Goal: Task Accomplishment & Management: Manage account settings

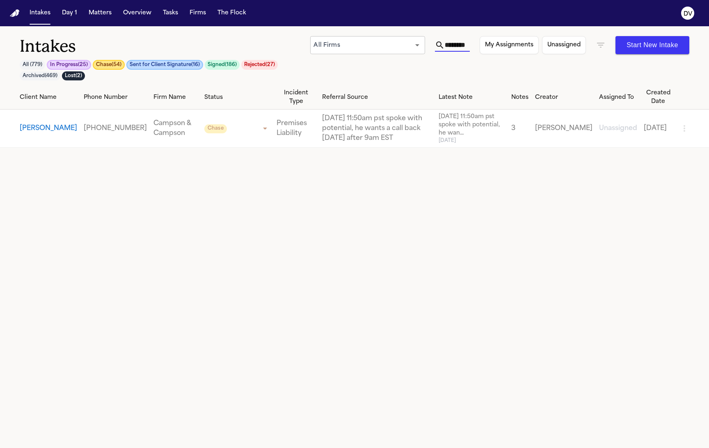
click at [450, 45] on input "********" at bounding box center [457, 45] width 25 height 13
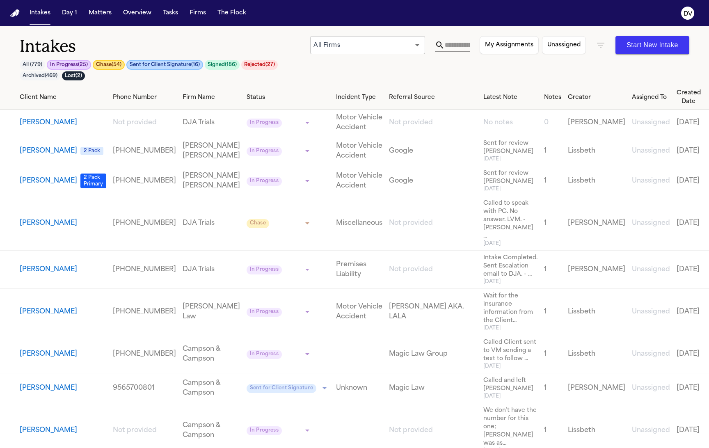
click at [110, 64] on button "Chase ( 54 )" at bounding box center [109, 65] width 32 height 10
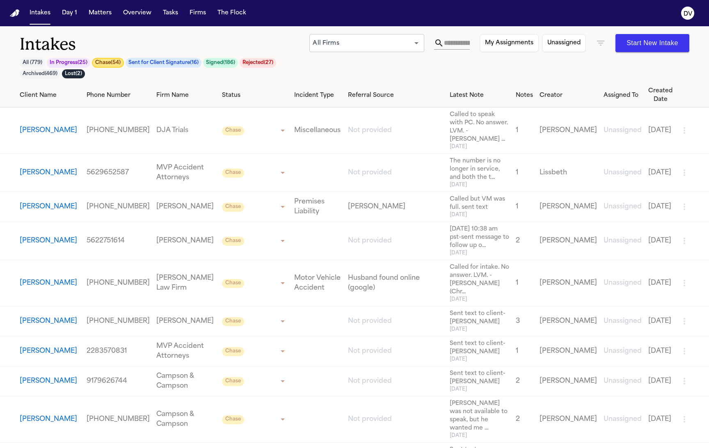
scroll to position [5, 0]
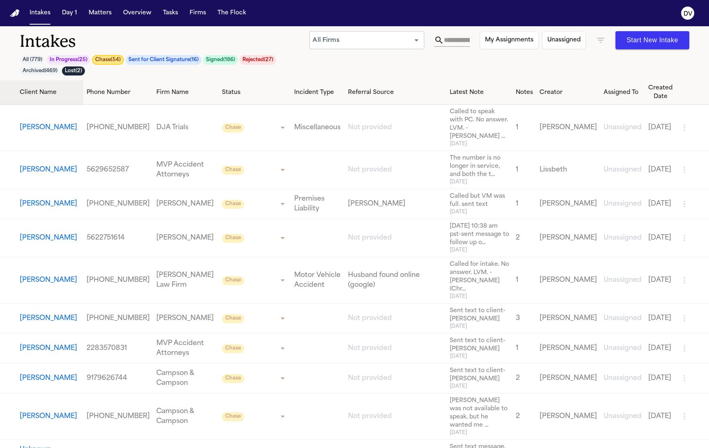
click at [44, 93] on div "Client Name" at bounding box center [50, 92] width 60 height 9
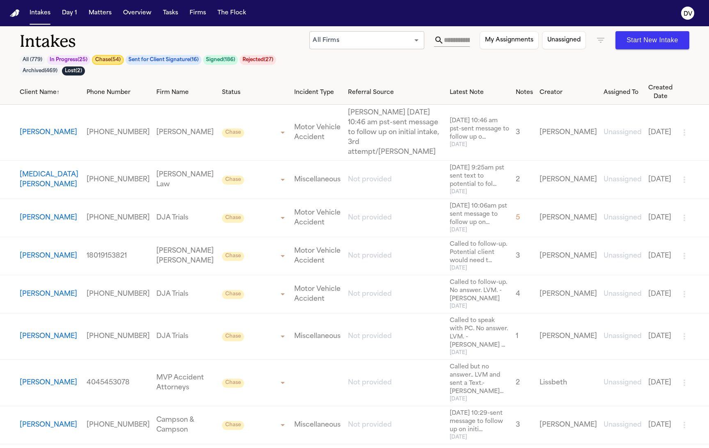
click at [471, 117] on span "[DATE] 10:46 am pst-sent message to follow up o..." at bounding box center [480, 129] width 60 height 25
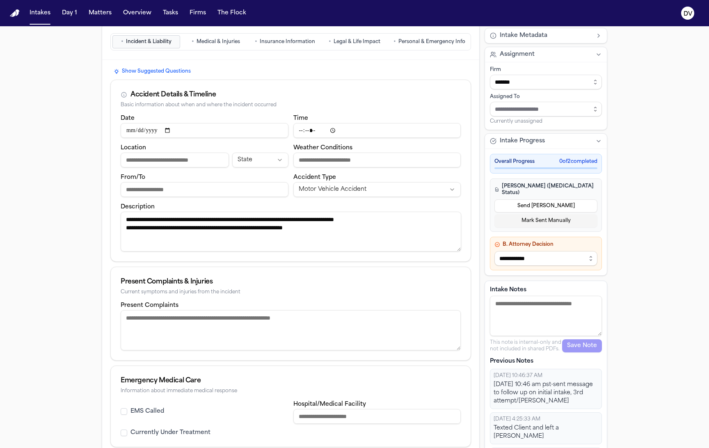
scroll to position [119, 0]
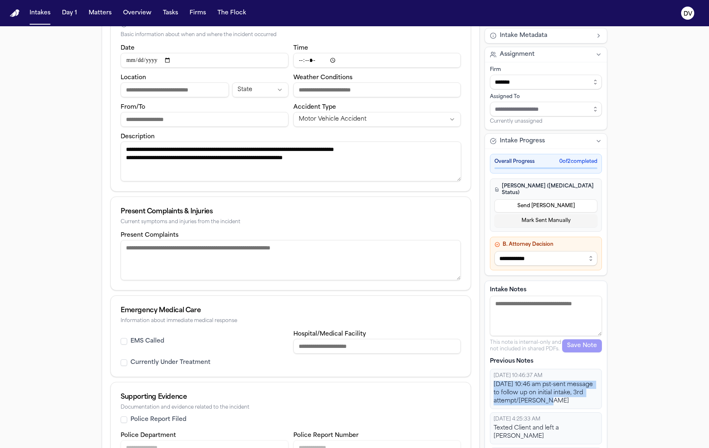
drag, startPoint x: 570, startPoint y: 396, endPoint x: 487, endPoint y: 372, distance: 86.1
click at [490, 372] on div "10/7/2025, 10:46:37 AM 10/7/25 @ 10:46 am pst-sent message to follow up on init…" at bounding box center [546, 389] width 112 height 40
copy div "10/7/25 @ 10:46 am pst-sent message to follow up on initial intake, 3rd attempt…"
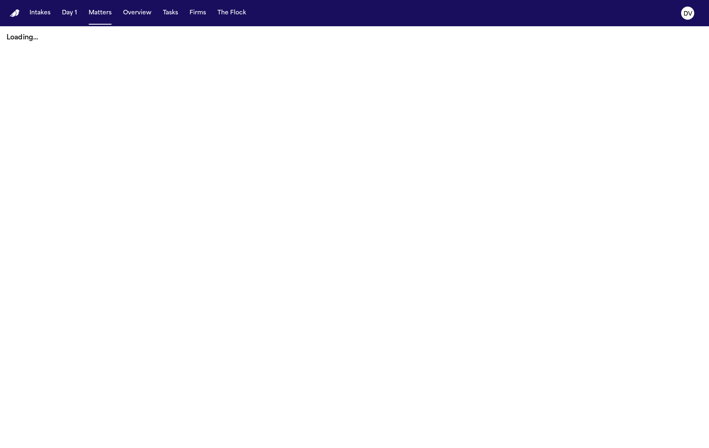
click at [40, 16] on button "Intakes" at bounding box center [39, 13] width 27 height 15
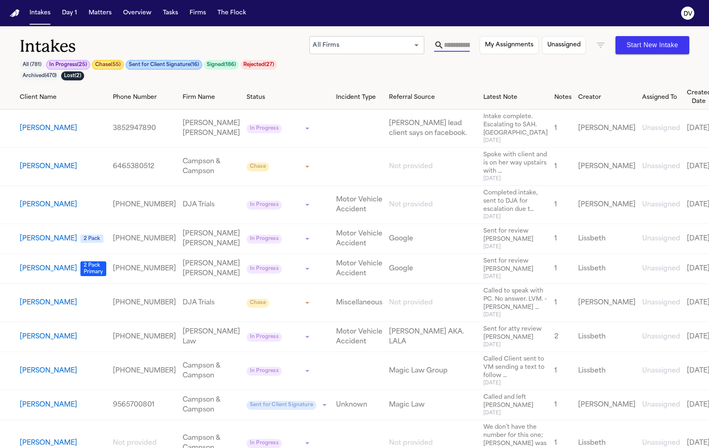
click at [463, 44] on input "text" at bounding box center [457, 45] width 26 height 13
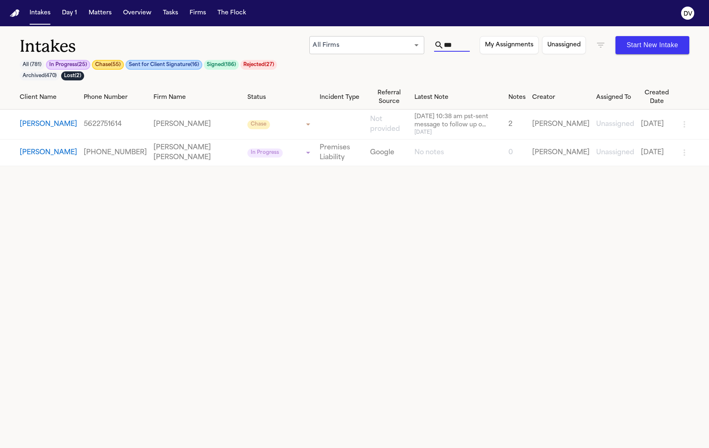
type input "***"
click at [415, 119] on span "[DATE] 10:38 am pst-sent message to follow up o..." at bounding box center [458, 121] width 87 height 16
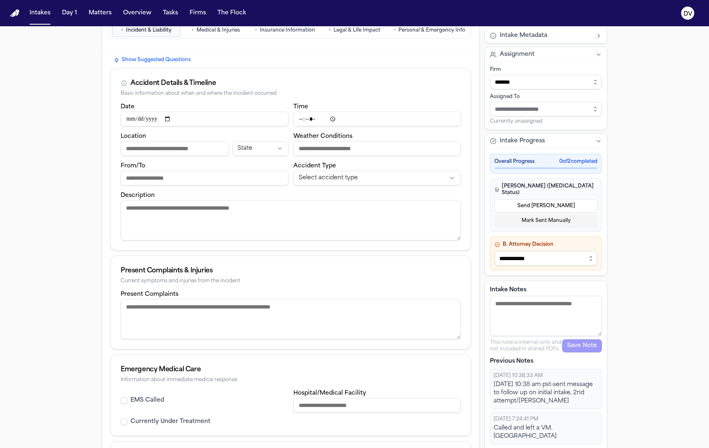
scroll to position [71, 0]
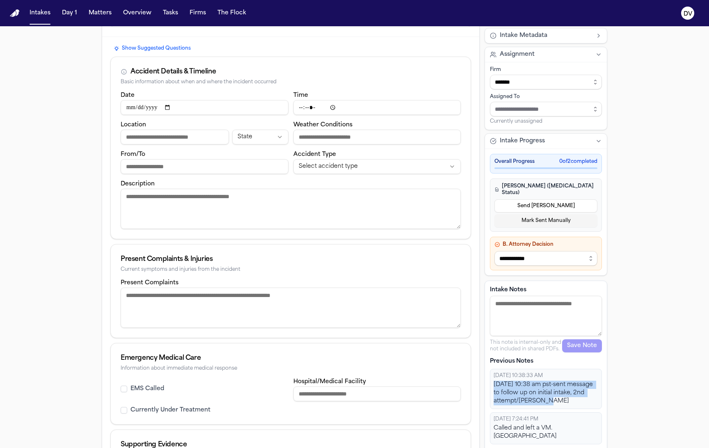
drag, startPoint x: 571, startPoint y: 395, endPoint x: 488, endPoint y: 376, distance: 86.0
click at [490, 376] on div "[DATE] 10:38:33 AM [DATE] 10:38 am pst-sent message to follow up on initial int…" at bounding box center [546, 389] width 112 height 40
copy div "[DATE] 10:38 am pst-sent message to follow up on initial intake, 2nd attempt/[P…"
